Goal: Information Seeking & Learning: Learn about a topic

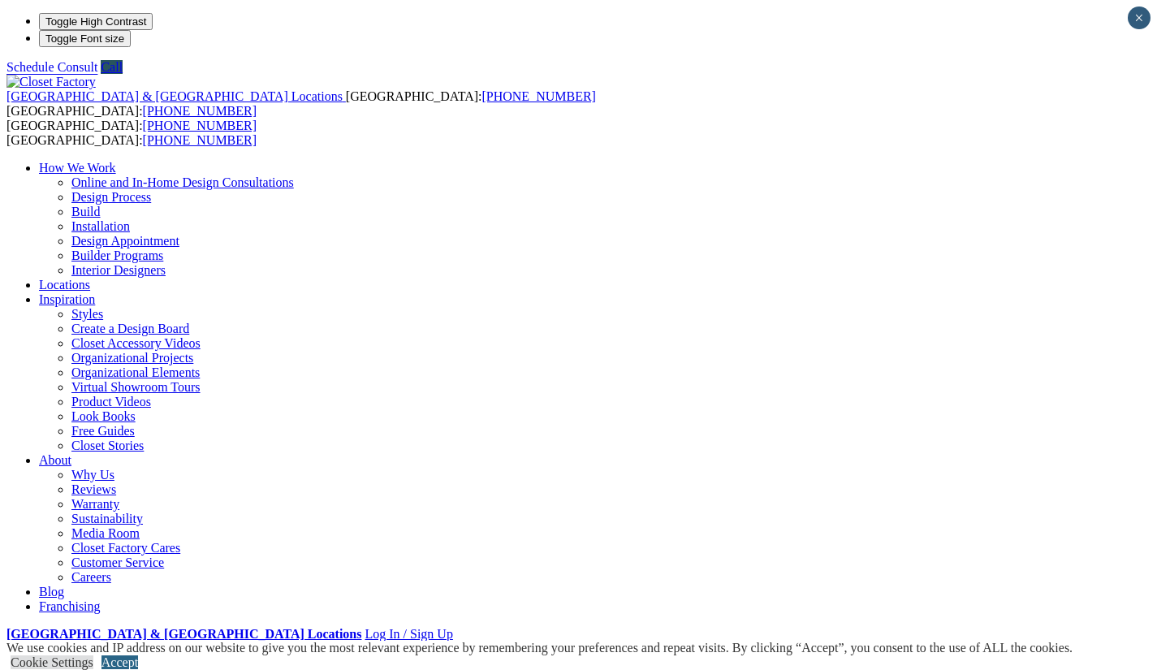
click at [138, 655] on link "Accept" at bounding box center [119, 662] width 37 height 14
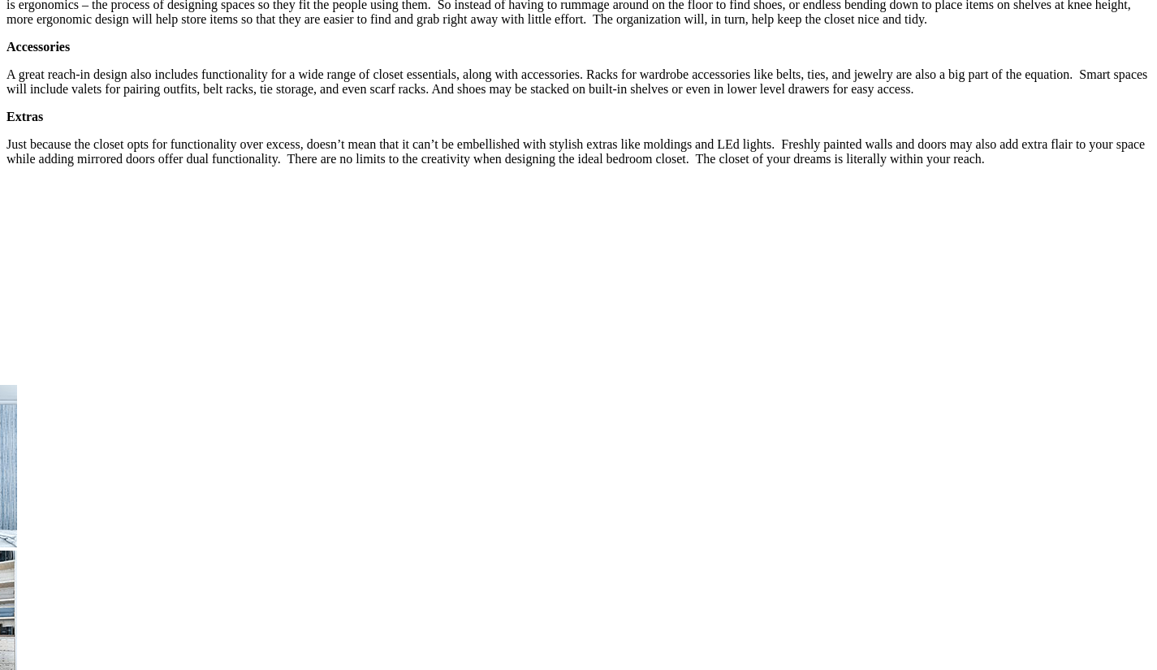
scroll to position [2740, 0]
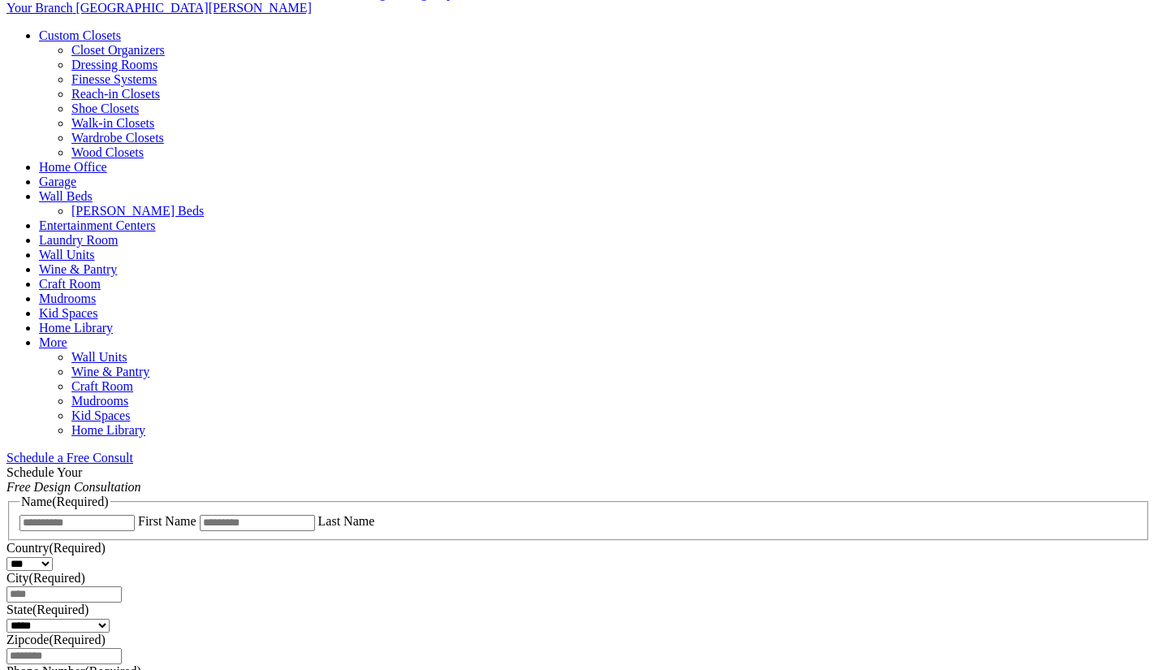
scroll to position [645, 0]
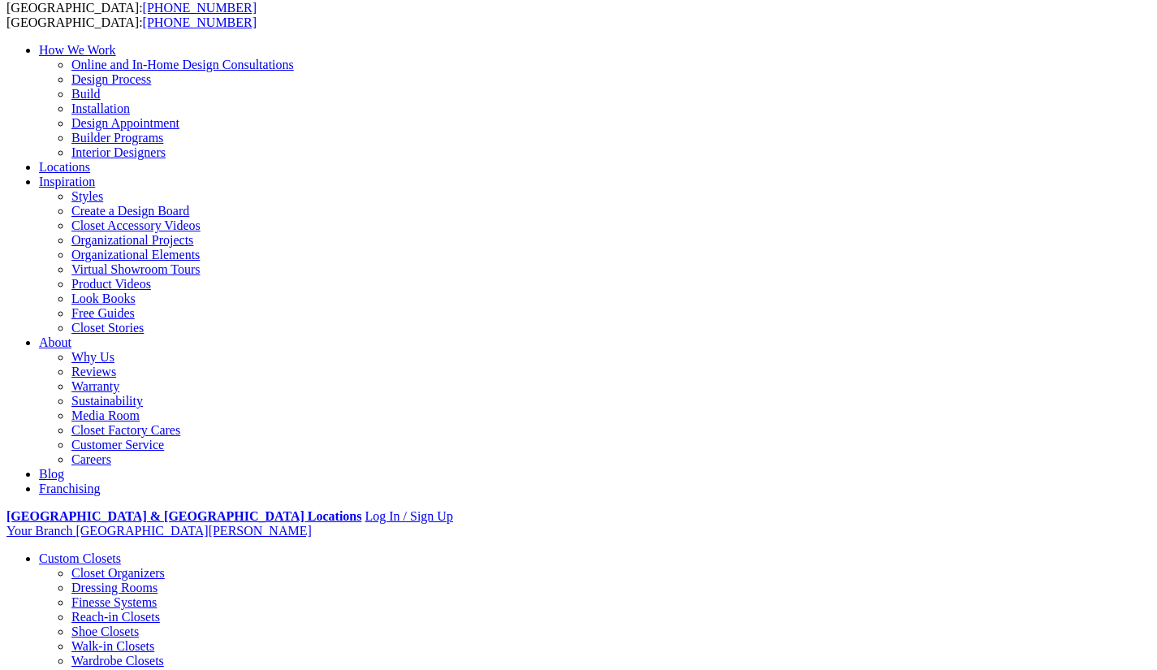
scroll to position [0, 0]
